Goal: Information Seeking & Learning: Compare options

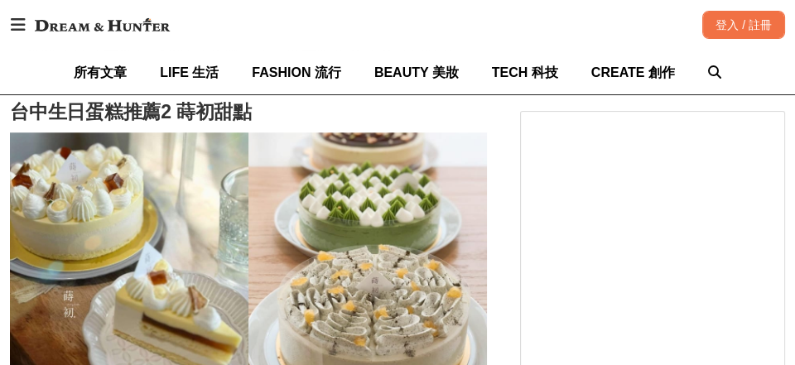
scroll to position [1657, 0]
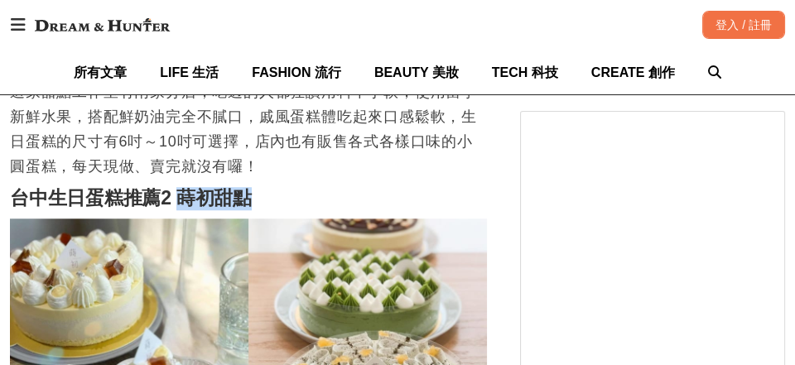
drag, startPoint x: 259, startPoint y: 184, endPoint x: 181, endPoint y: 184, distance: 78.7
click at [181, 187] on h2 "台中生日蛋糕推薦2 蒔初甜點" at bounding box center [248, 198] width 477 height 23
copy strong "蒔初甜點"
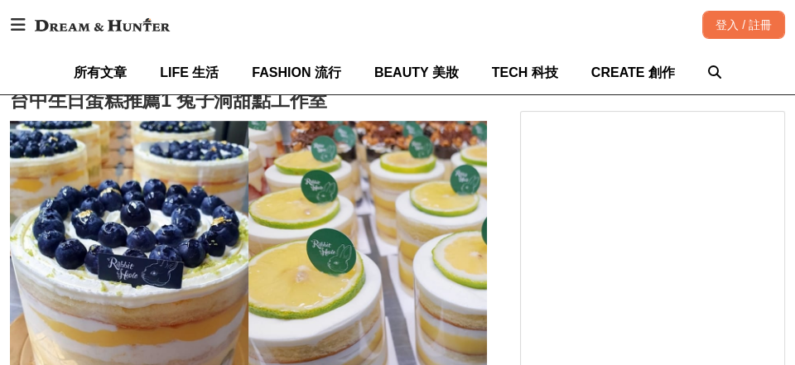
scroll to position [1077, 0]
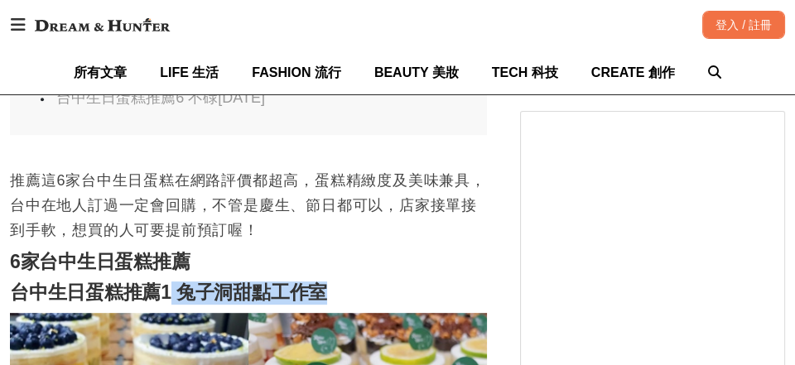
drag, startPoint x: 365, startPoint y: 267, endPoint x: 173, endPoint y: 271, distance: 192.3
click at [173, 282] on h2 "台中生日蛋糕推薦1 兔子洞甜點工作室" at bounding box center [248, 293] width 477 height 23
copy strong "兔子洞甜點工作室"
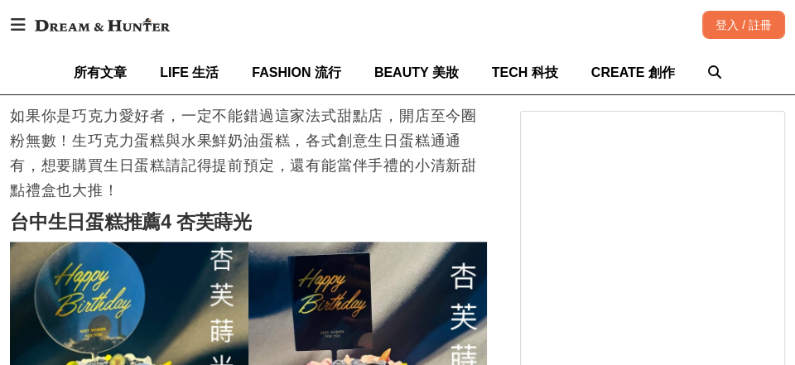
scroll to position [2568, 0]
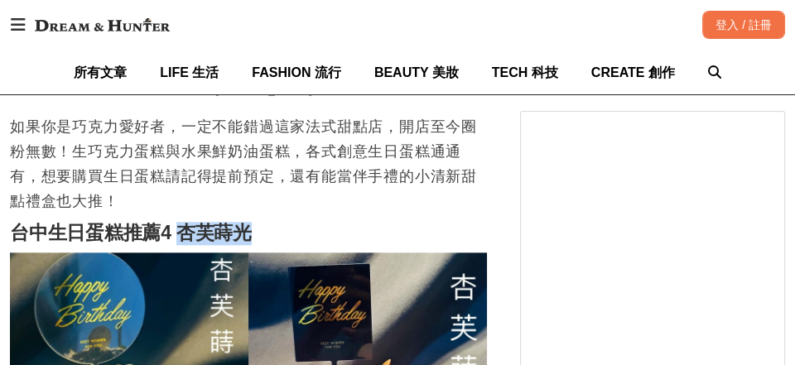
drag, startPoint x: 270, startPoint y: 212, endPoint x: 181, endPoint y: 213, distance: 88.7
click at [181, 222] on h2 "台中生日蛋糕推薦4 杏芙蒔光" at bounding box center [248, 233] width 477 height 23
copy strong "[PERSON_NAME]"
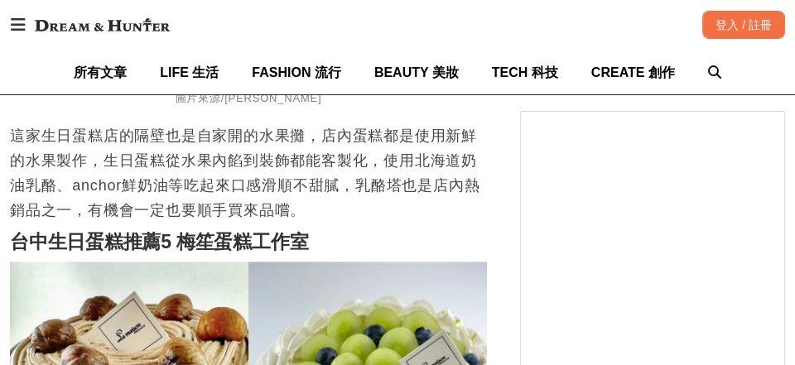
scroll to position [3066, 0]
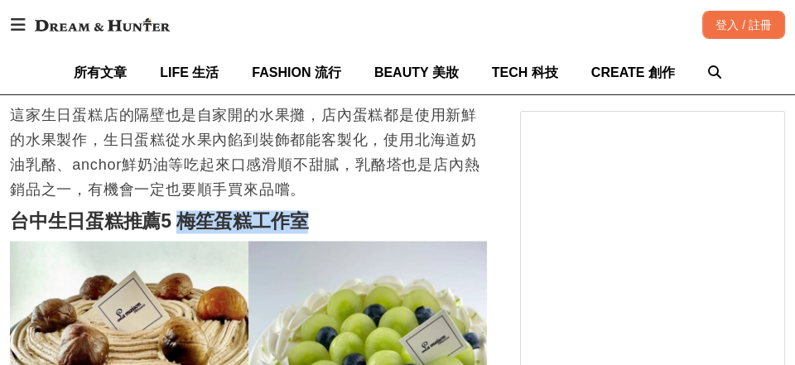
drag, startPoint x: 176, startPoint y: 197, endPoint x: 326, endPoint y: 201, distance: 149.2
click at [326, 210] on h2 "台中生日蛋糕推薦5 梅笙蛋糕工作室" at bounding box center [248, 221] width 477 height 23
copy strong "梅笙蛋糕工作室"
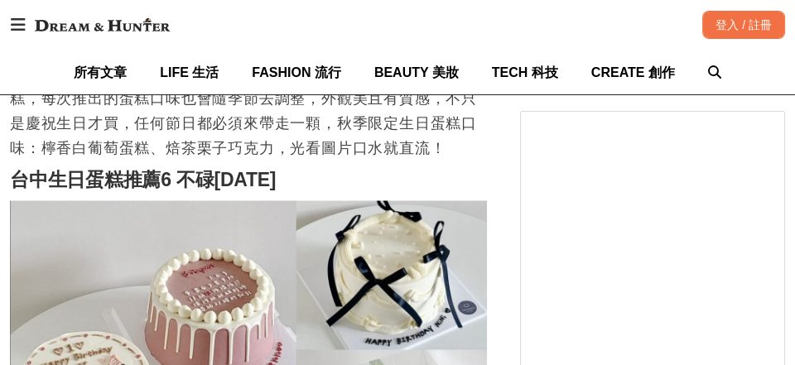
scroll to position [3646, 0]
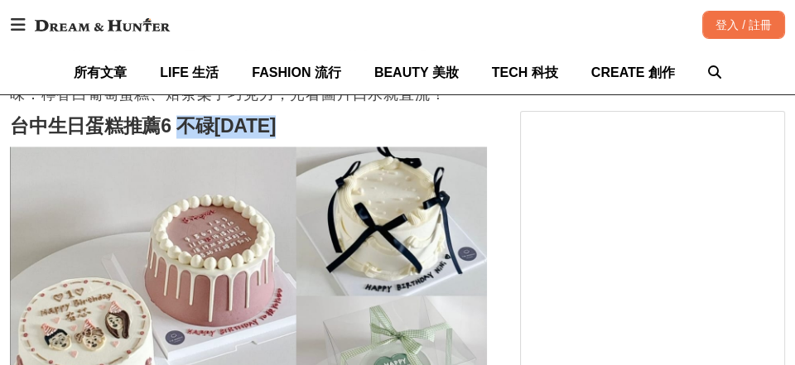
drag, startPoint x: 303, startPoint y: 106, endPoint x: 182, endPoint y: 103, distance: 121.0
click at [182, 115] on h2 "台中生日蛋糕推薦6 不碌[DATE]" at bounding box center [248, 126] width 477 height 23
copy strong "不碌[DATE]"
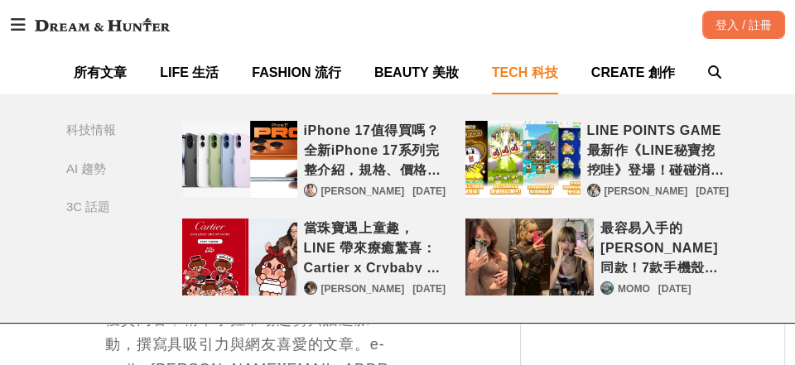
scroll to position [4391, 0]
